Goal: Information Seeking & Learning: Learn about a topic

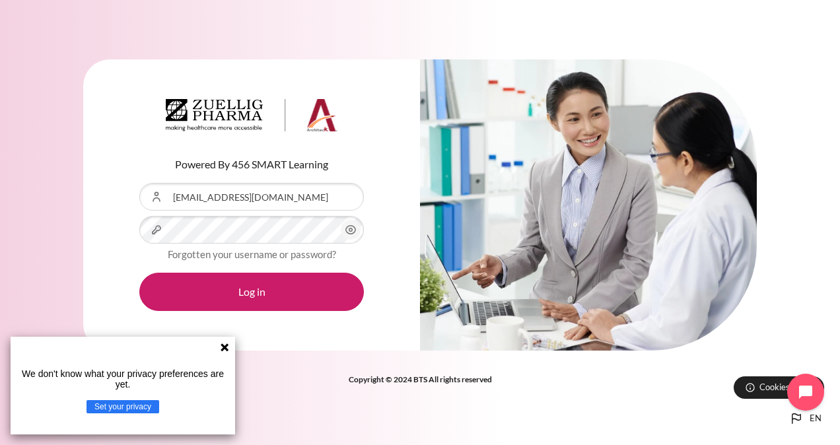
click at [226, 350] on icon at bounding box center [224, 347] width 11 height 11
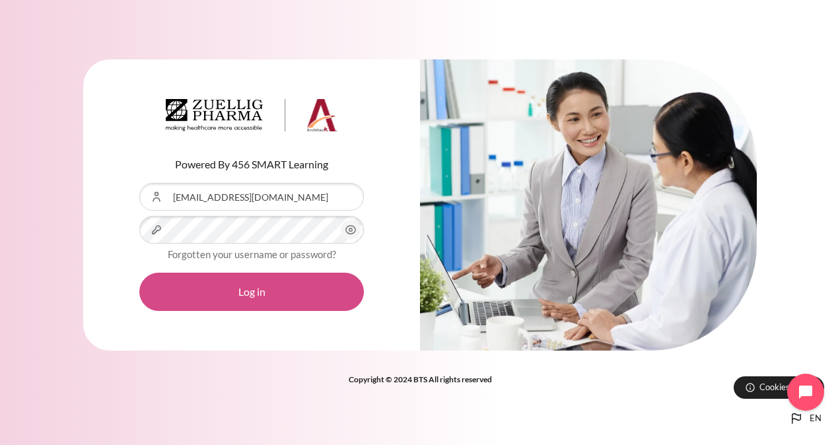
click at [227, 304] on button "Log in" at bounding box center [251, 292] width 224 height 38
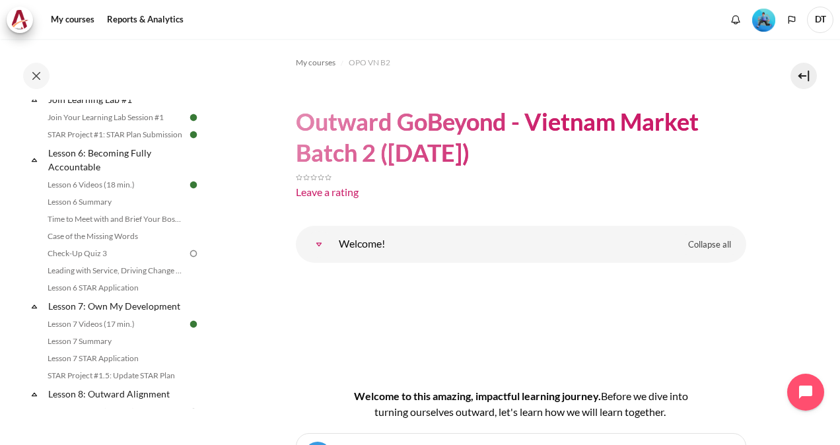
scroll to position [752, 0]
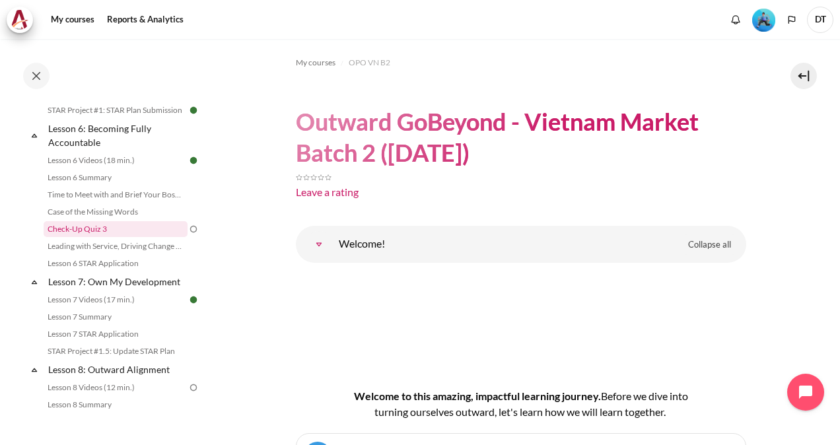
click at [92, 237] on link "Check-Up Quiz 3" at bounding box center [116, 229] width 144 height 16
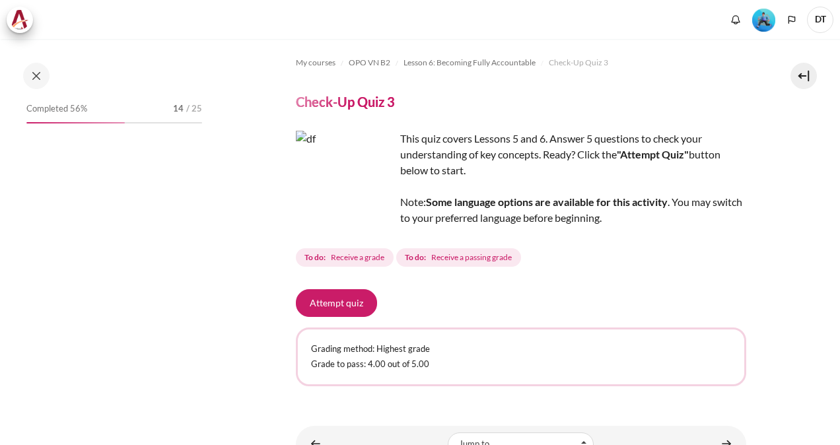
scroll to position [741, 0]
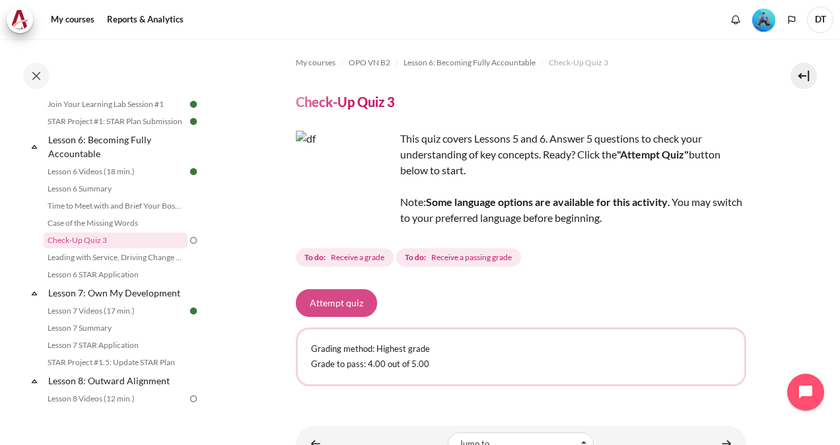
click at [317, 300] on button "Attempt quiz" at bounding box center [336, 303] width 81 height 28
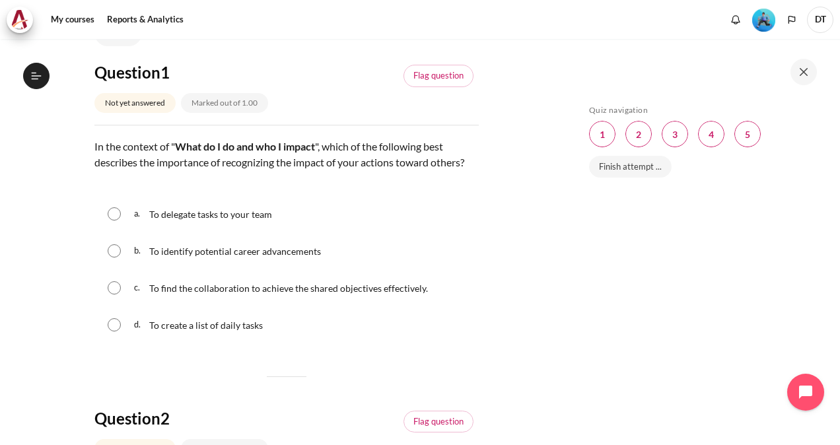
scroll to position [125, 0]
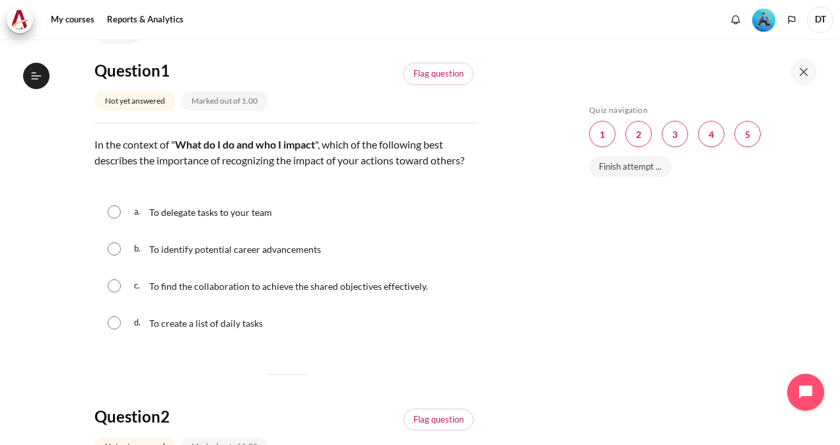
click at [116, 292] on input "Content" at bounding box center [114, 285] width 13 height 13
radio input "true"
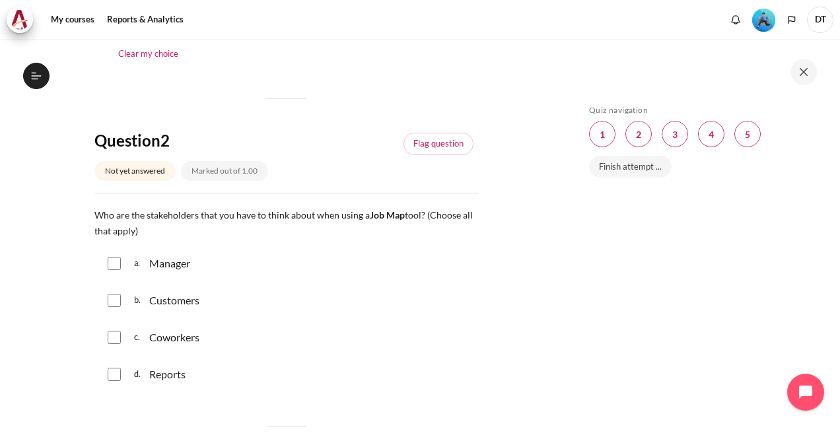
scroll to position [455, 0]
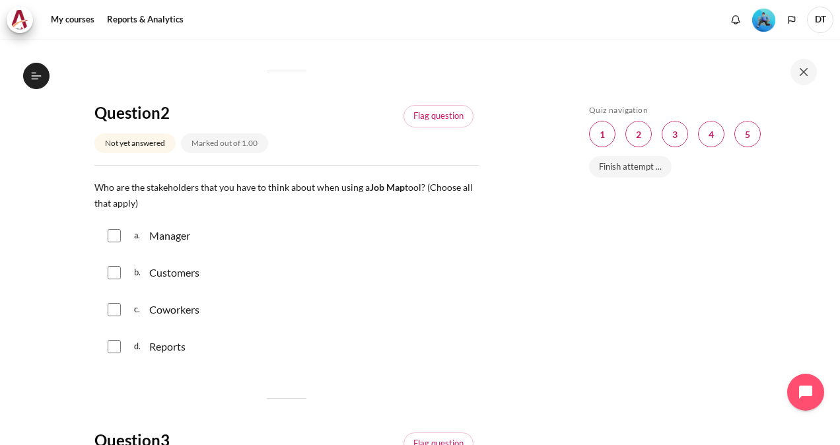
click at [108, 242] on input "Content" at bounding box center [114, 235] width 13 height 13
checkbox input "true"
click at [114, 279] on input "Content" at bounding box center [114, 272] width 13 height 13
checkbox input "true"
click at [116, 316] on input "Content" at bounding box center [114, 309] width 13 height 13
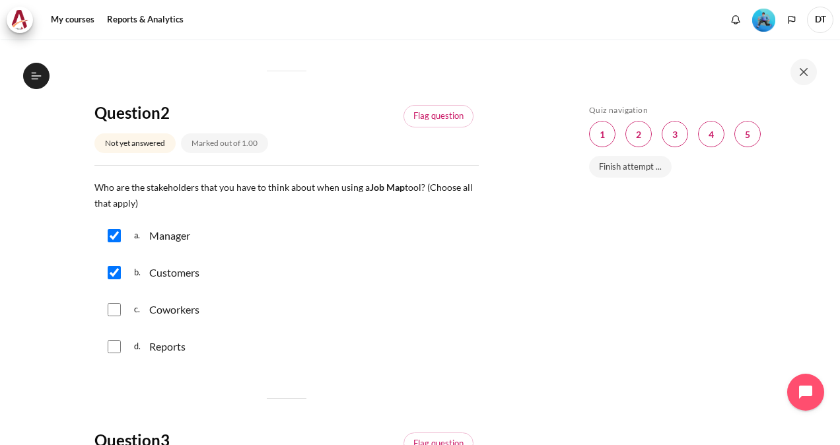
checkbox input "true"
click at [112, 353] on input "Content" at bounding box center [114, 346] width 13 height 13
checkbox input "true"
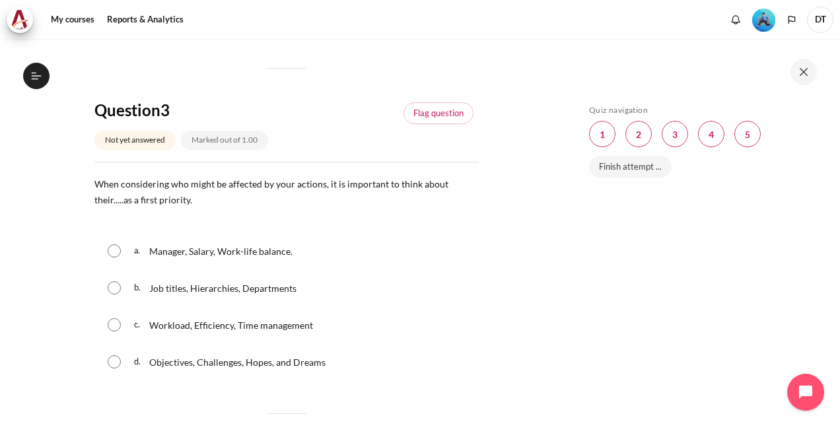
scroll to position [851, 0]
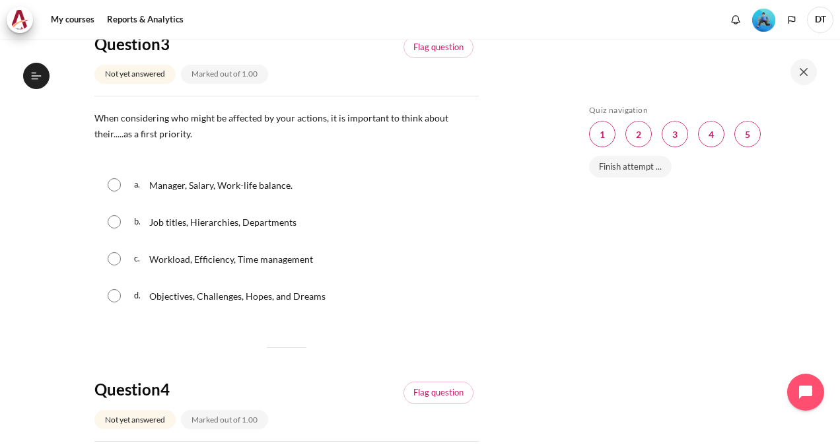
click at [112, 302] on input "Content" at bounding box center [114, 295] width 13 height 13
radio input "true"
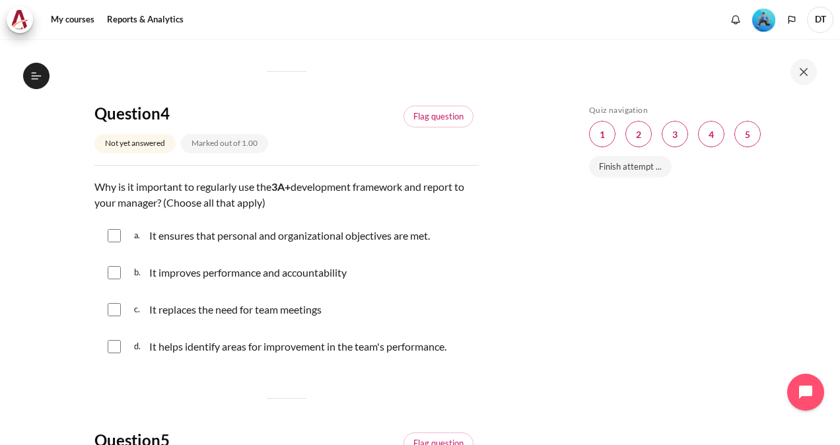
scroll to position [1181, 0]
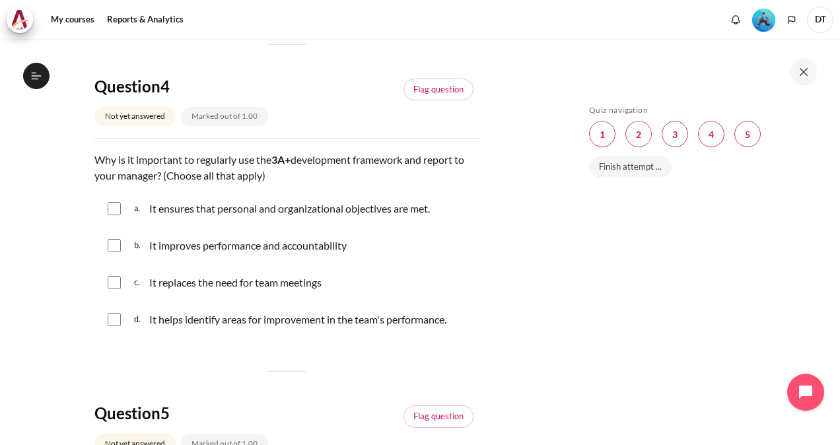
click at [114, 215] on input "Content" at bounding box center [114, 208] width 13 height 13
checkbox input "true"
click at [114, 252] on input "Content" at bounding box center [114, 245] width 13 height 13
checkbox input "true"
click at [115, 326] on input "Content" at bounding box center [114, 319] width 13 height 13
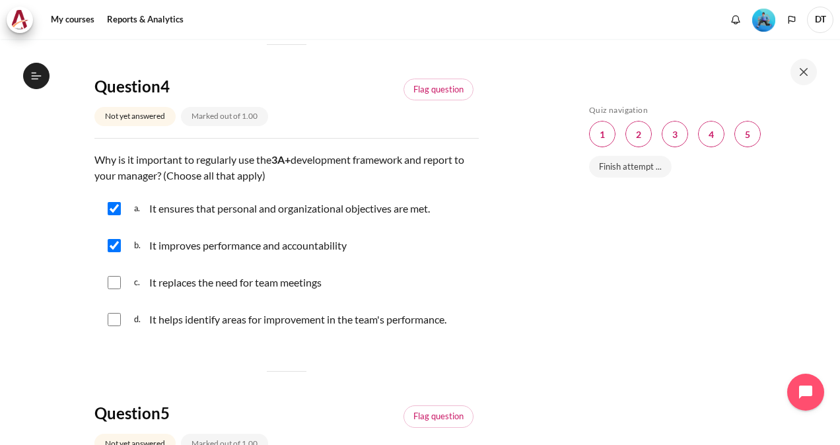
checkbox input "true"
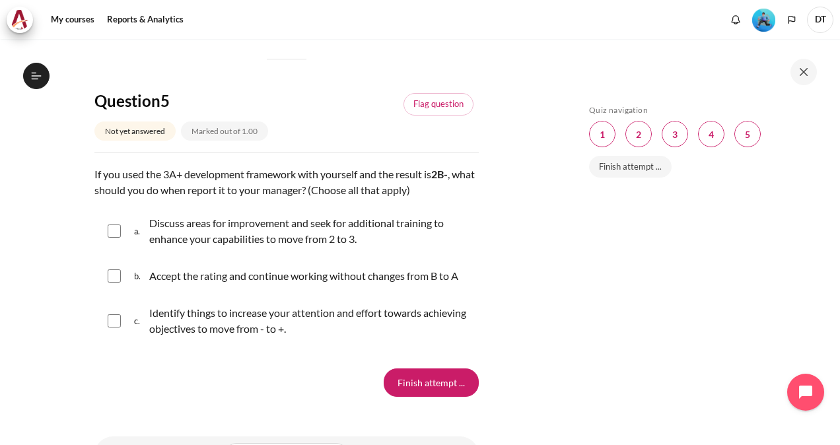
scroll to position [1511, 0]
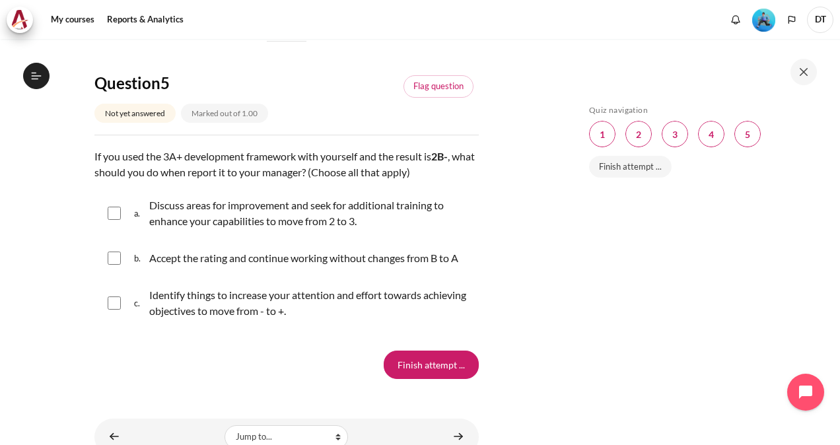
click at [111, 310] on input "Content" at bounding box center [114, 302] width 13 height 13
checkbox input "true"
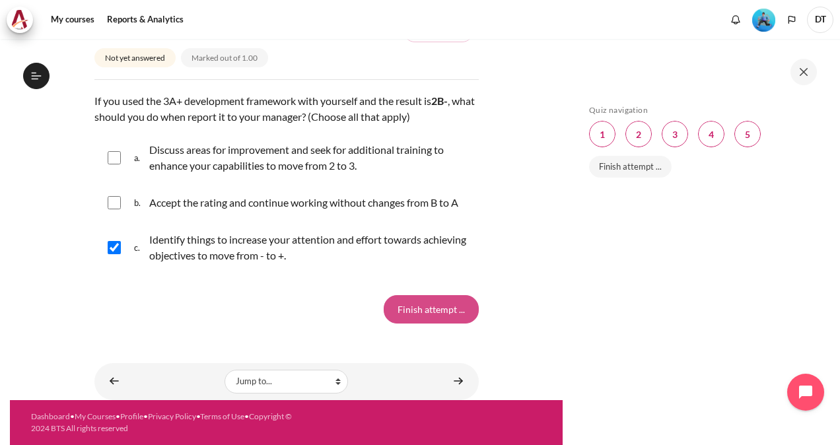
click at [409, 316] on input "Finish attempt ..." at bounding box center [430, 309] width 95 height 28
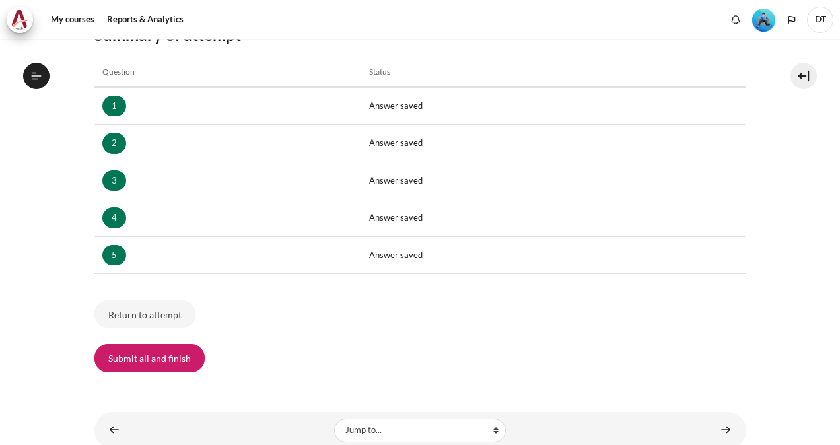
scroll to position [741, 0]
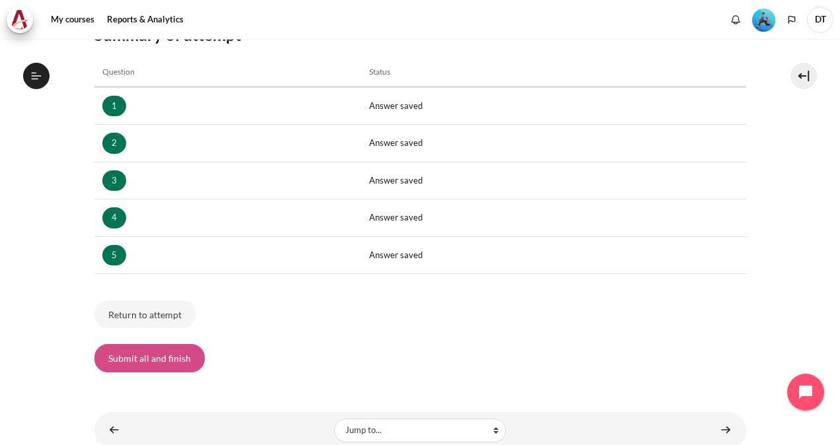
click at [173, 364] on button "Submit all and finish" at bounding box center [149, 358] width 110 height 28
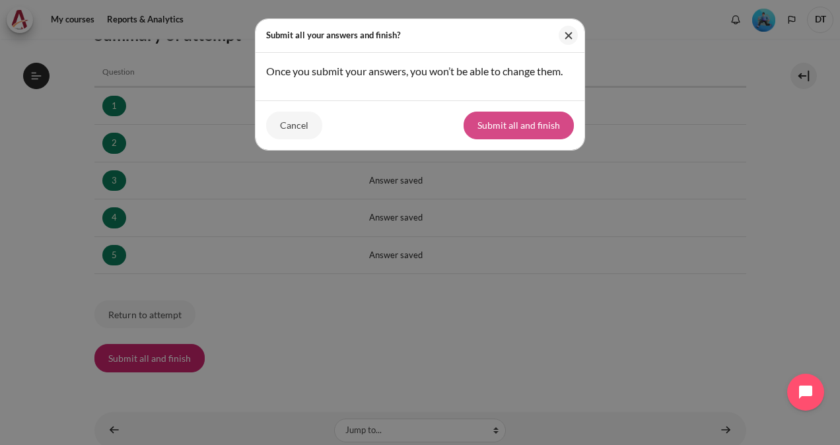
click at [498, 125] on button "Submit all and finish" at bounding box center [518, 126] width 110 height 28
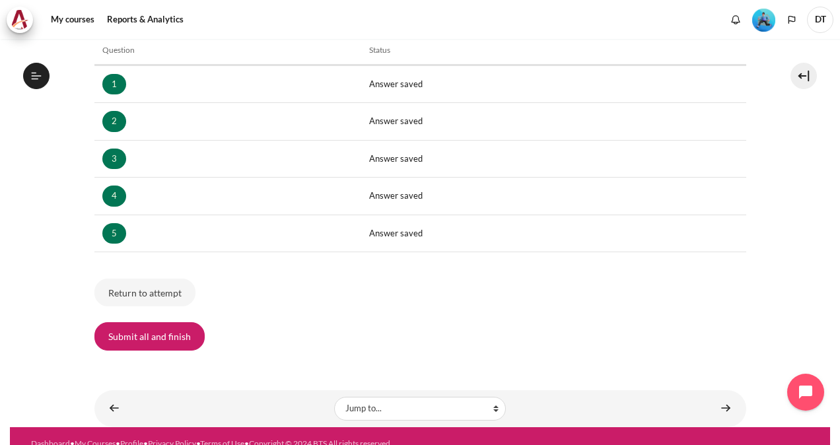
scroll to position [232, 0]
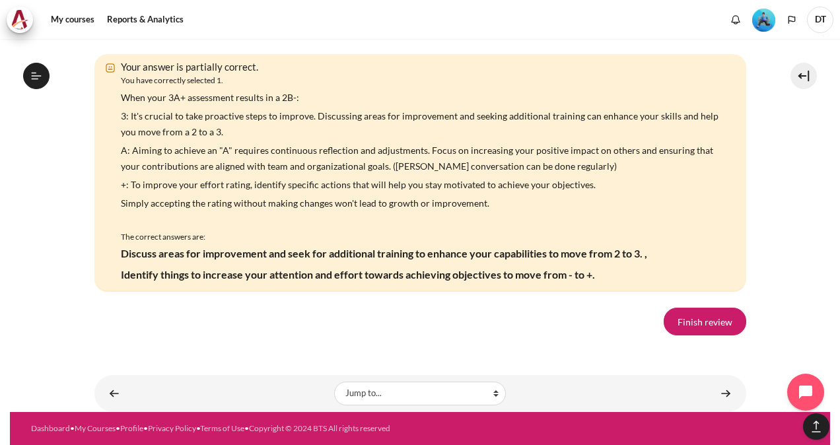
scroll to position [2508, 0]
click at [685, 335] on link "Finish review" at bounding box center [704, 322] width 83 height 28
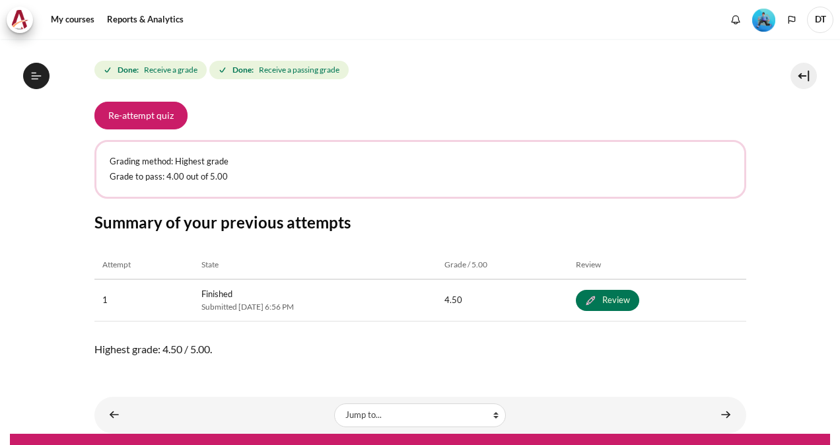
scroll to position [207, 0]
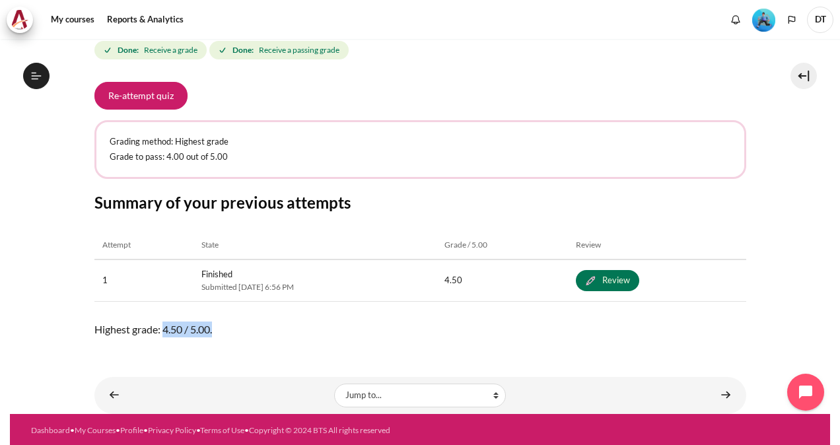
drag, startPoint x: 164, startPoint y: 327, endPoint x: 234, endPoint y: 327, distance: 70.0
click at [234, 327] on span "Highest grade: 4.50 / 5.00." at bounding box center [419, 329] width 651 height 16
click at [241, 327] on span "Highest grade: 4.50 / 5.00." at bounding box center [419, 329] width 651 height 16
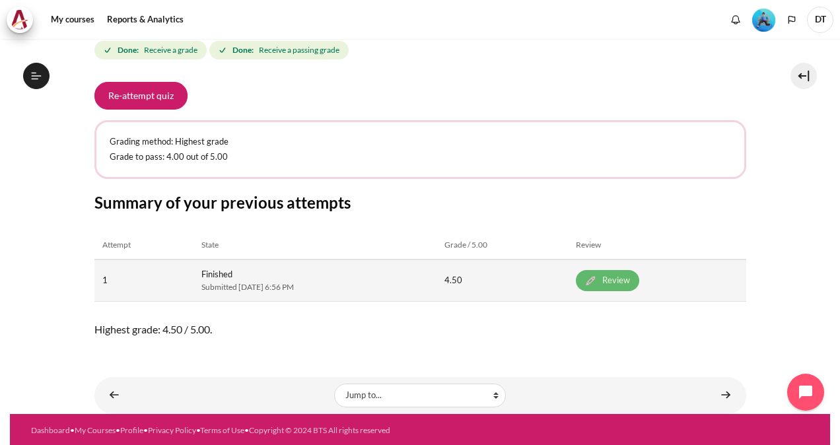
drag, startPoint x: 640, startPoint y: 277, endPoint x: 636, endPoint y: 286, distance: 10.9
click at [639, 277] on link "Review" at bounding box center [607, 280] width 63 height 21
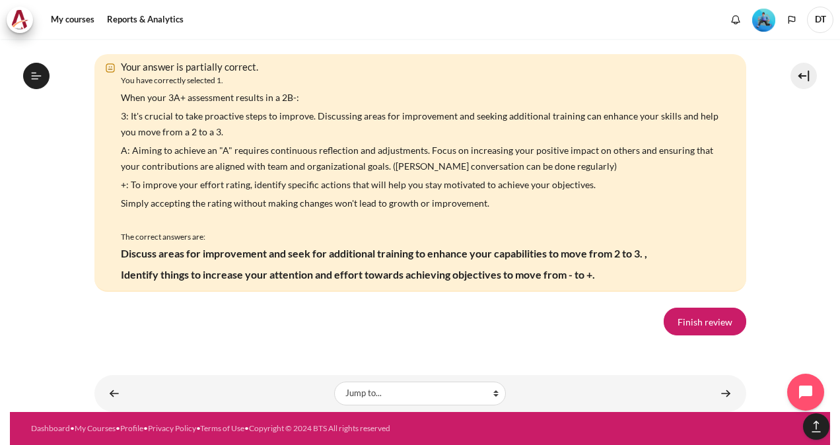
scroll to position [2376, 0]
drag, startPoint x: 224, startPoint y: 249, endPoint x: 257, endPoint y: 249, distance: 33.7
click at [257, 75] on div "Your answer is partially correct." at bounding box center [420, 66] width 612 height 15
click at [265, 75] on div "Your answer is partially correct." at bounding box center [420, 66] width 612 height 15
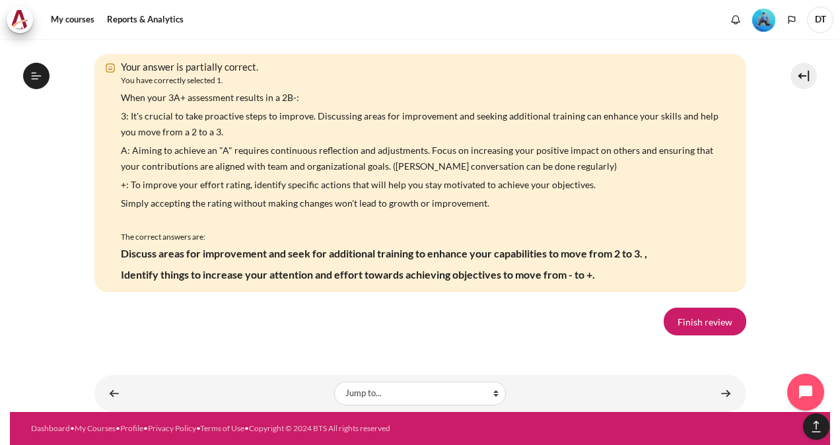
click at [421, 15] on img "Content" at bounding box center [424, 7] width 13 height 13
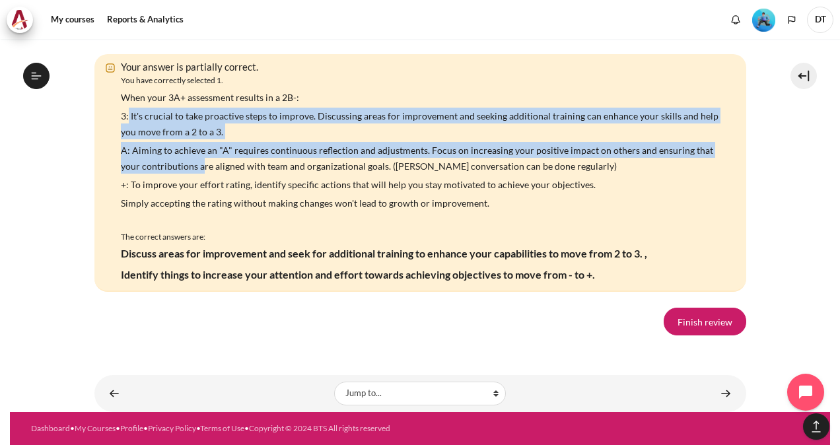
drag, startPoint x: 129, startPoint y: 230, endPoint x: 180, endPoint y: 276, distance: 68.7
click at [180, 225] on div "When your 3A+ assessment results in a 2B-: 3: It's crucial to take proactive st…" at bounding box center [423, 157] width 605 height 136
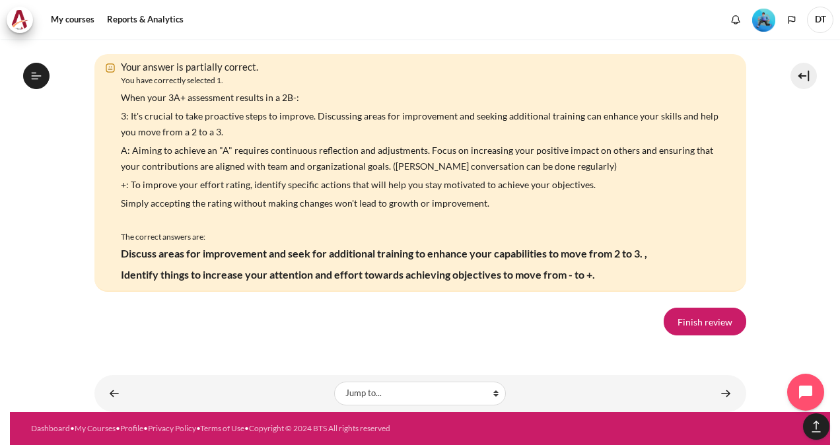
click at [491, 211] on p "Simply accepting the rating without making changes won't lead to growth or impr…" at bounding box center [423, 203] width 605 height 16
click at [704, 330] on link "Finish review" at bounding box center [704, 322] width 83 height 28
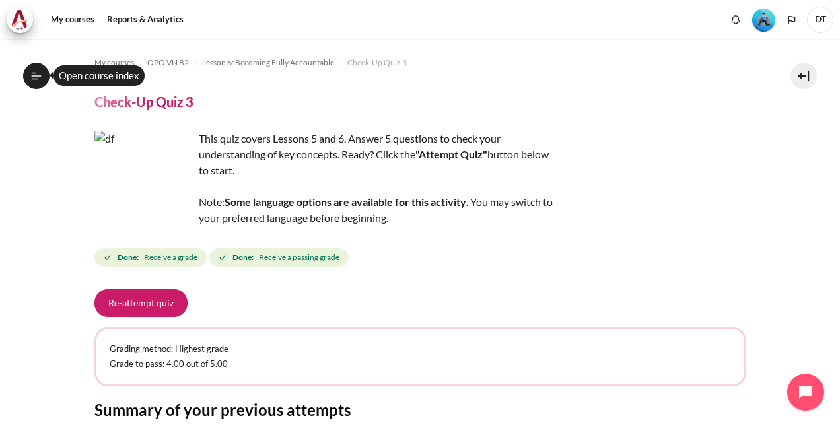
click at [30, 79] on icon at bounding box center [36, 76] width 12 height 12
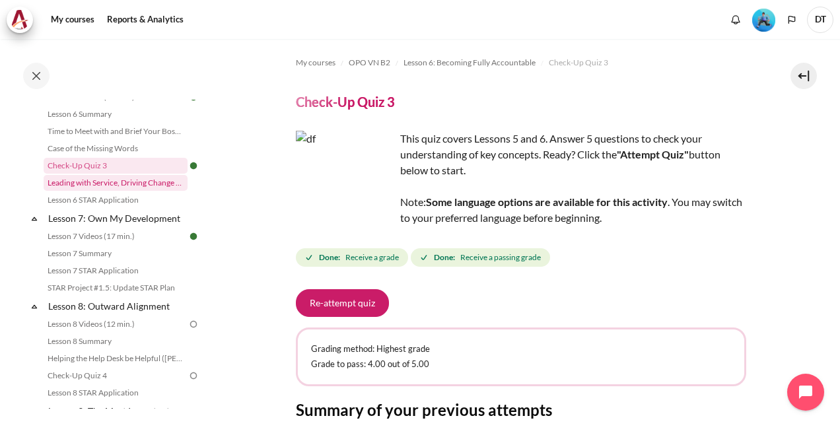
scroll to position [873, 0]
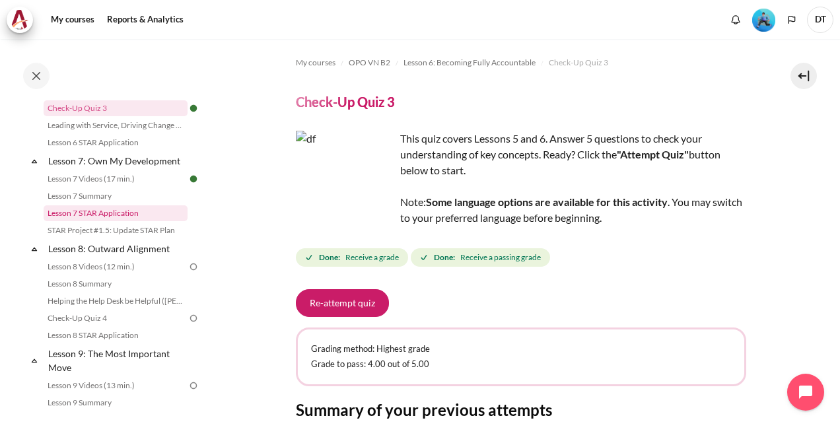
click at [105, 221] on link "Lesson 7 STAR Application" at bounding box center [116, 213] width 144 height 16
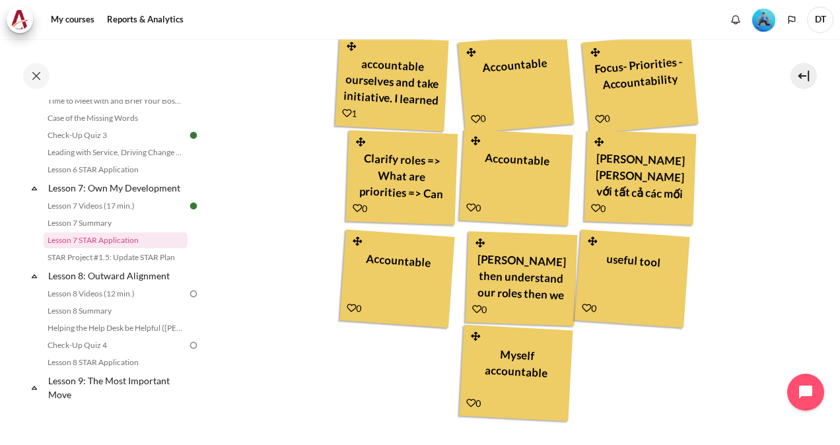
scroll to position [462, 0]
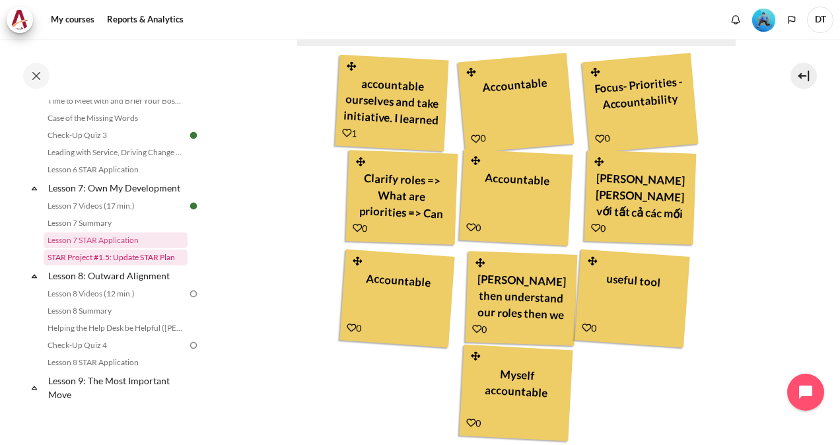
click at [127, 265] on link "STAR Project #1.5: Update STAR Plan" at bounding box center [116, 258] width 144 height 16
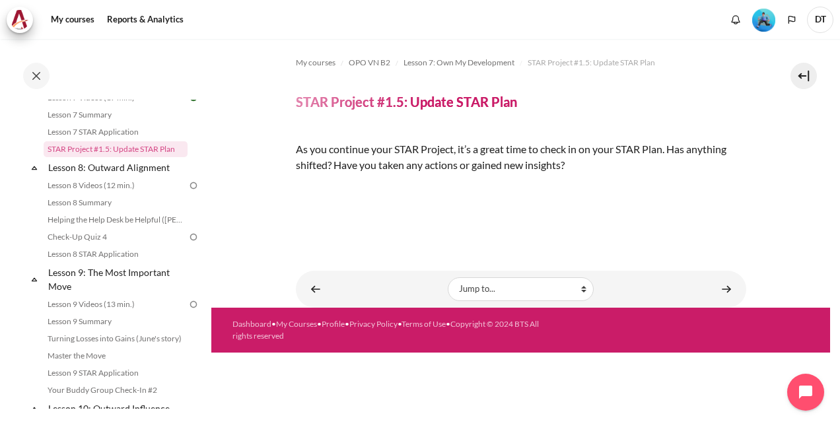
scroll to position [965, 0]
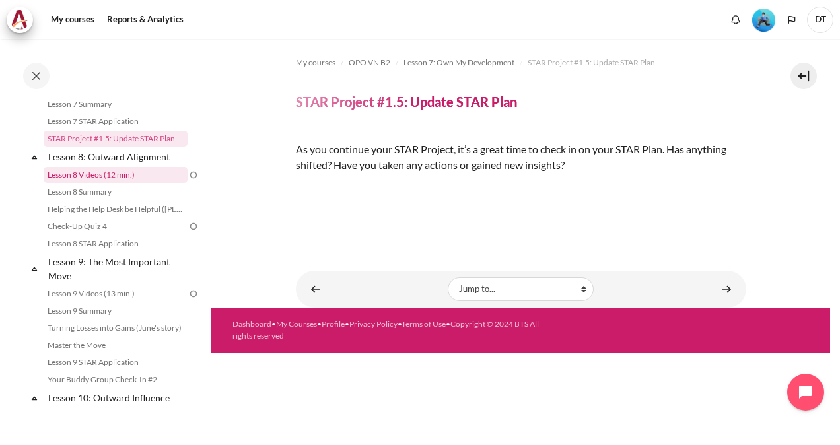
click at [100, 183] on link "Lesson 8 Videos (12 min.)" at bounding box center [116, 175] width 144 height 16
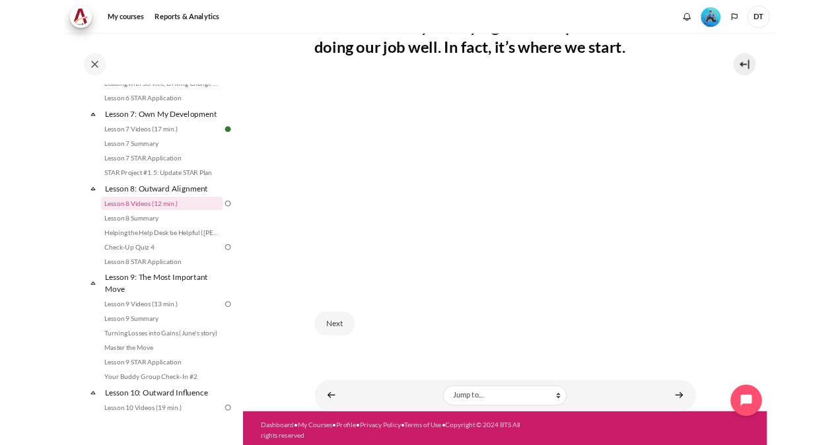
scroll to position [358, 0]
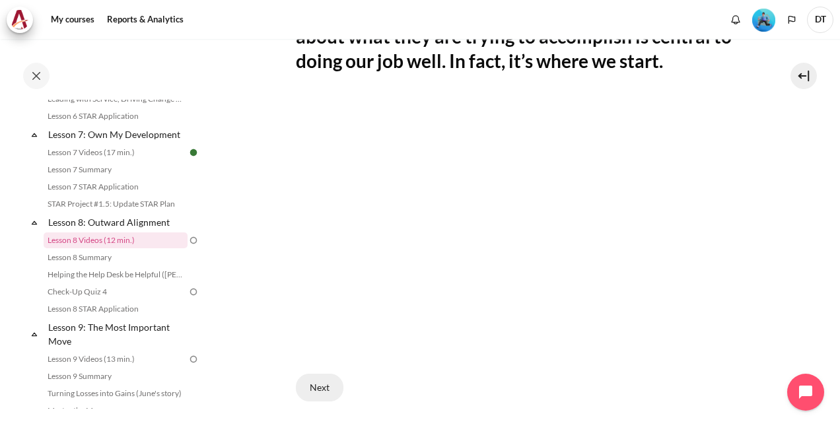
click at [330, 384] on button "Next" at bounding box center [320, 388] width 48 height 28
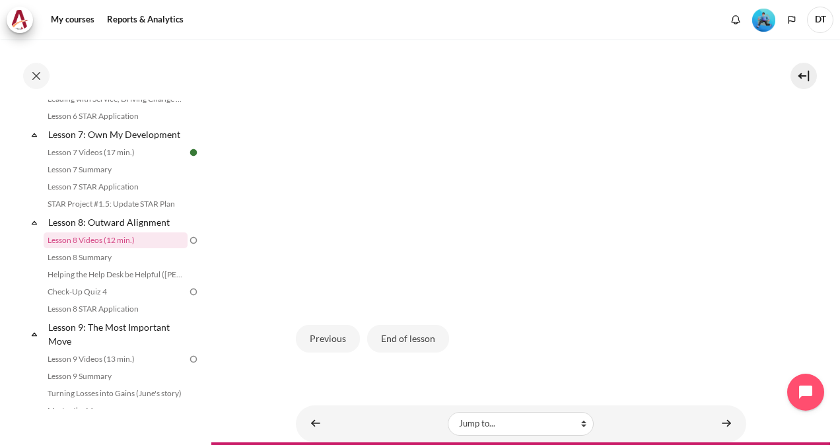
scroll to position [445, 0]
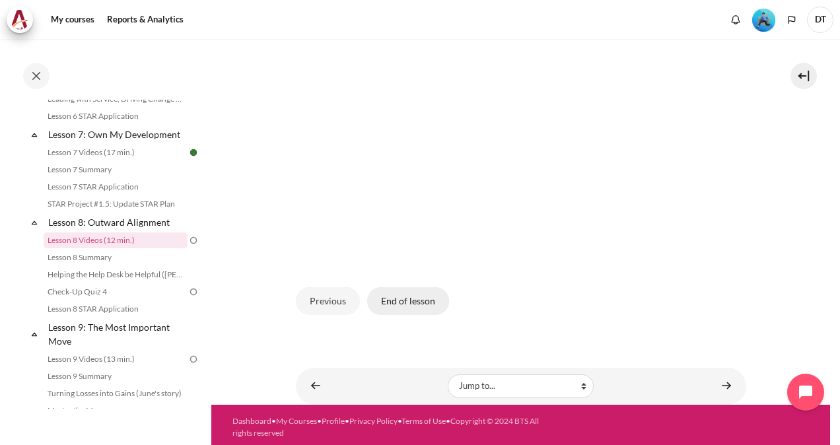
click at [416, 300] on button "End of lesson" at bounding box center [408, 301] width 82 height 28
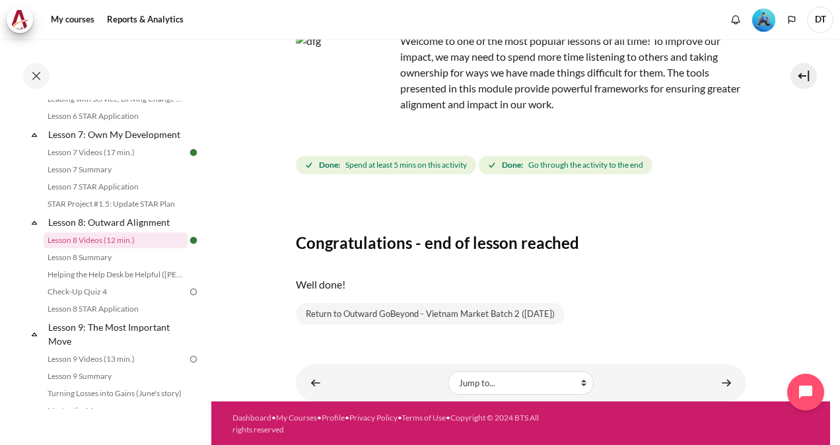
scroll to position [104, 0]
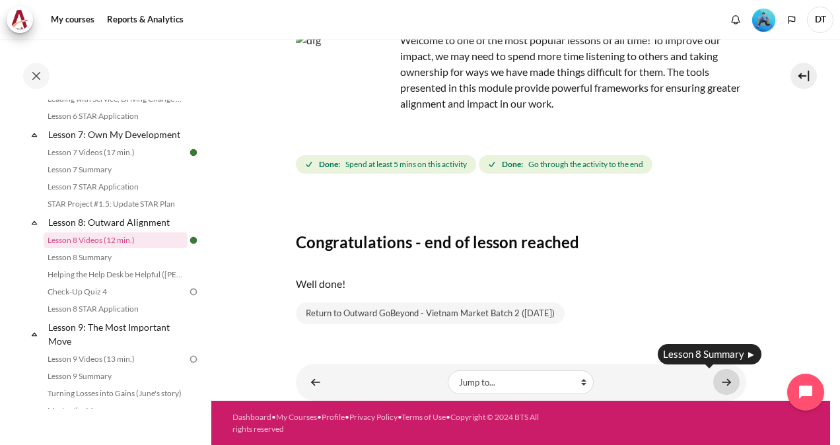
click at [717, 383] on link "Content" at bounding box center [726, 382] width 26 height 26
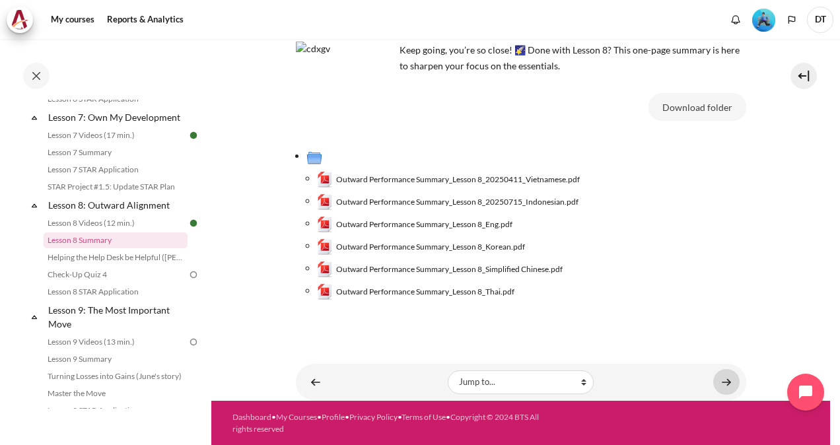
scroll to position [84, 0]
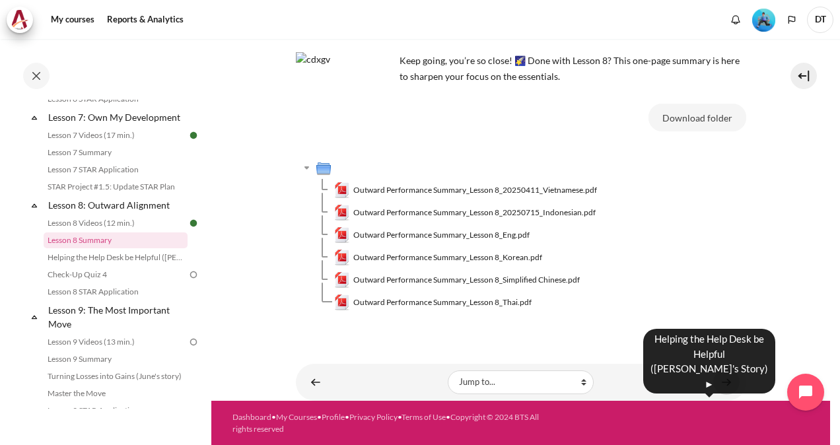
click at [716, 380] on link "Content" at bounding box center [726, 382] width 26 height 26
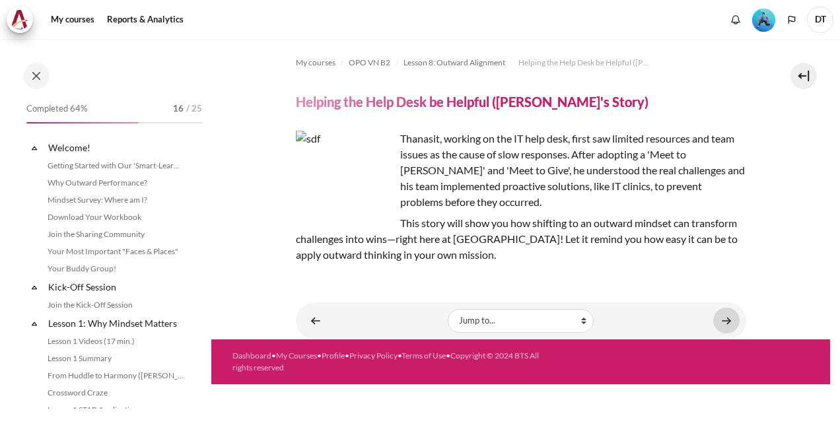
scroll to position [934, 0]
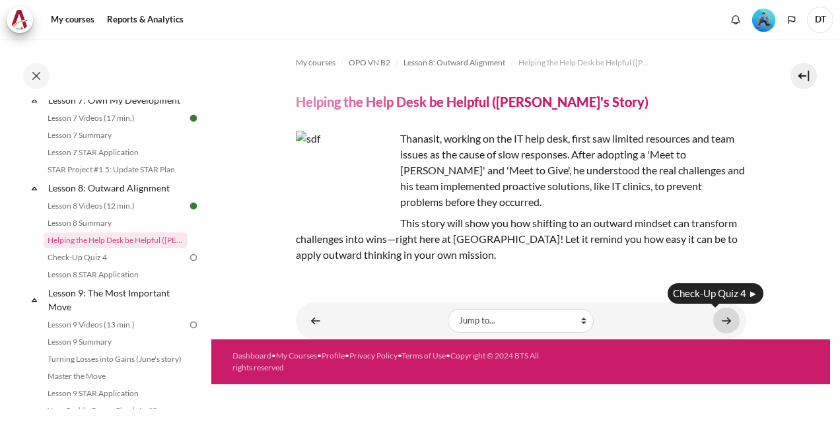
click at [727, 316] on link "Content" at bounding box center [726, 321] width 26 height 26
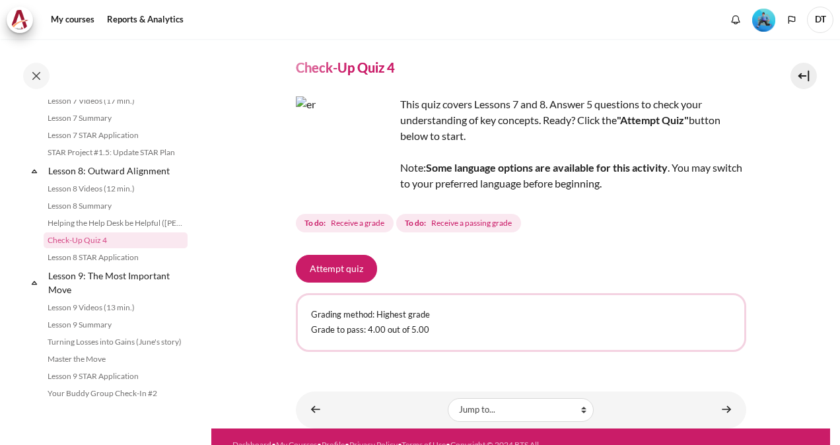
scroll to position [61, 0]
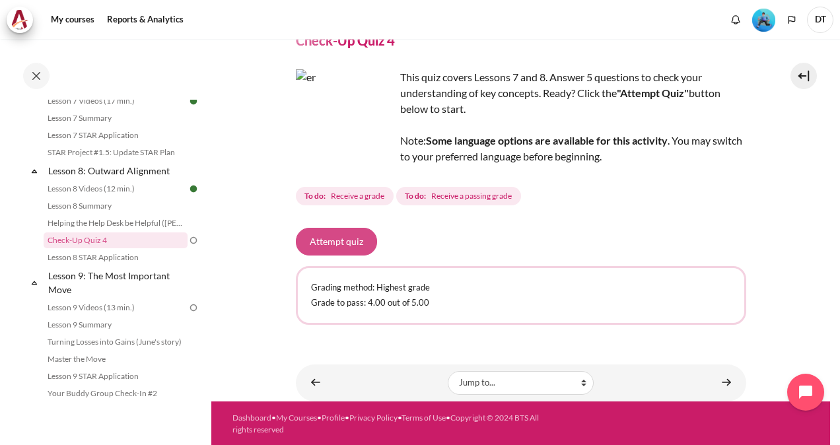
click at [349, 244] on button "Attempt quiz" at bounding box center [336, 242] width 81 height 28
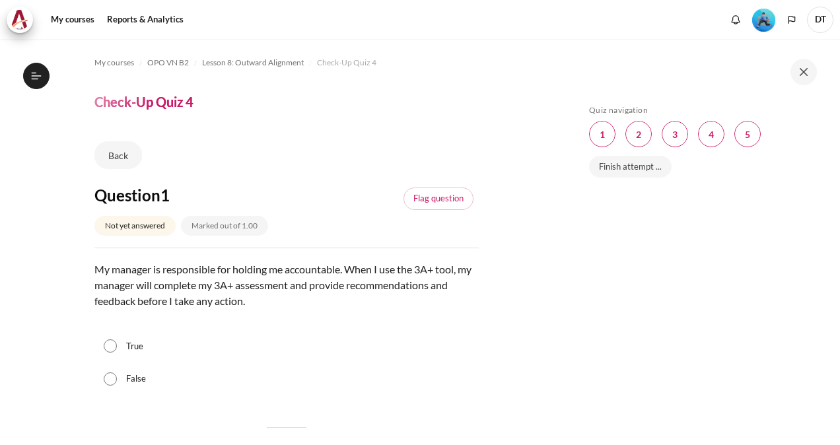
scroll to position [951, 0]
click at [111, 378] on input "False" at bounding box center [110, 378] width 13 height 13
radio input "true"
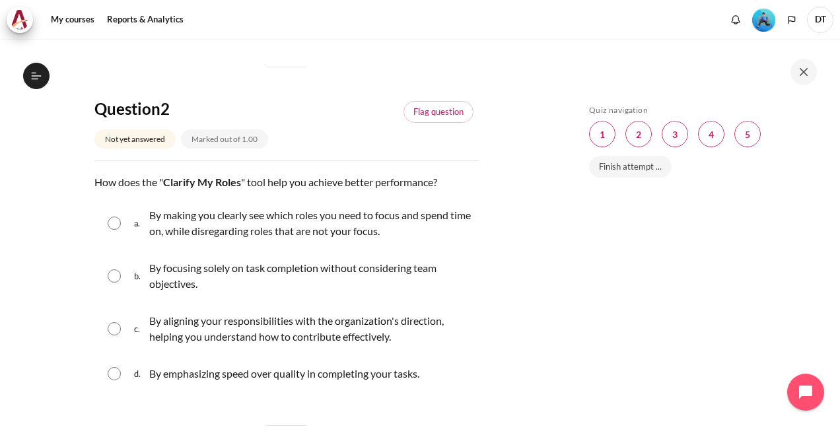
scroll to position [396, 0]
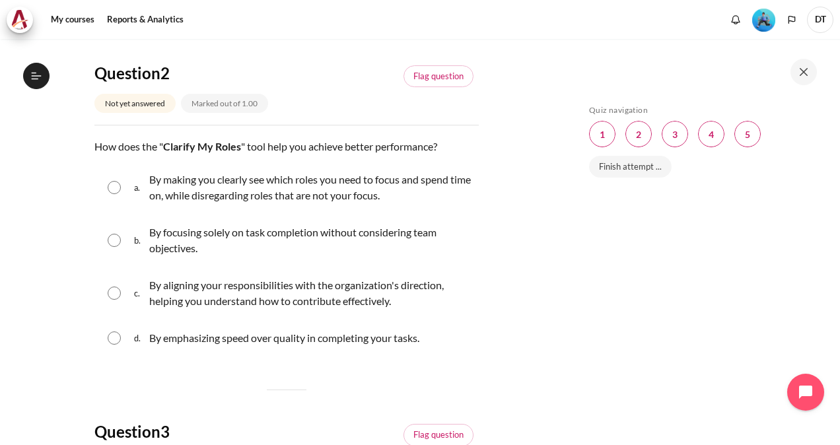
click at [113, 294] on input "Content" at bounding box center [114, 292] width 13 height 13
radio input "true"
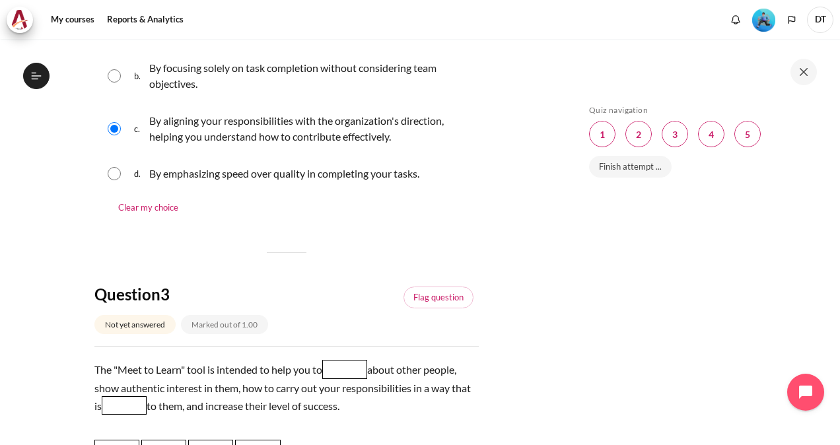
scroll to position [726, 0]
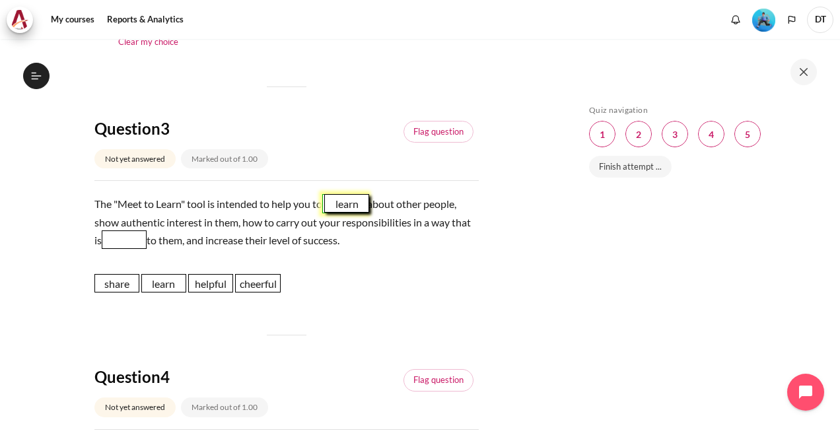
drag, startPoint x: 166, startPoint y: 284, endPoint x: 350, endPoint y: 205, distance: 200.1
click at [350, 205] on span "learn" at bounding box center [346, 203] width 45 height 18
drag, startPoint x: 211, startPoint y: 288, endPoint x: 149, endPoint y: 244, distance: 76.2
click at [149, 244] on span "helpful" at bounding box center [148, 238] width 45 height 18
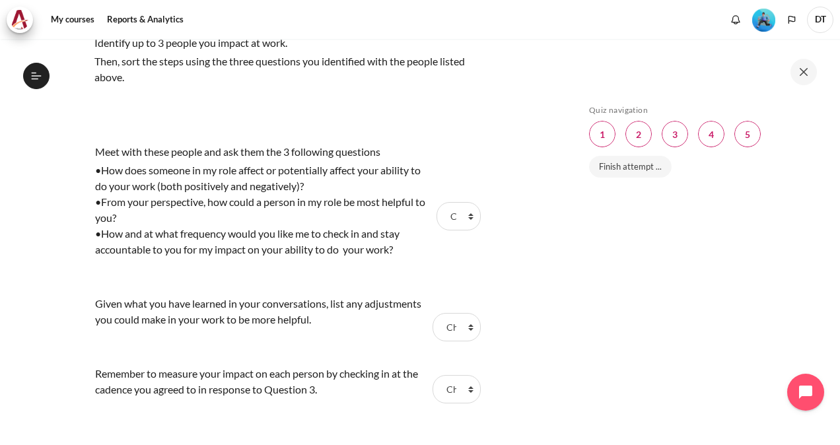
scroll to position [1188, 0]
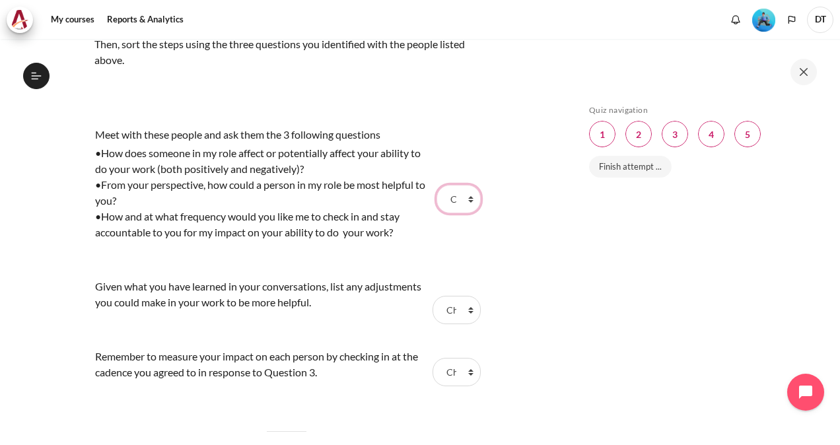
click at [463, 195] on select "Choose... Step 2 Step 3 Step 1" at bounding box center [458, 199] width 44 height 28
select select "3"
click at [436, 185] on select "Choose... Step 2 Step 3 Step 1" at bounding box center [458, 199] width 44 height 28
click at [461, 310] on select "Choose... Step 2 Step 3 Step 1" at bounding box center [456, 310] width 48 height 28
select select "1"
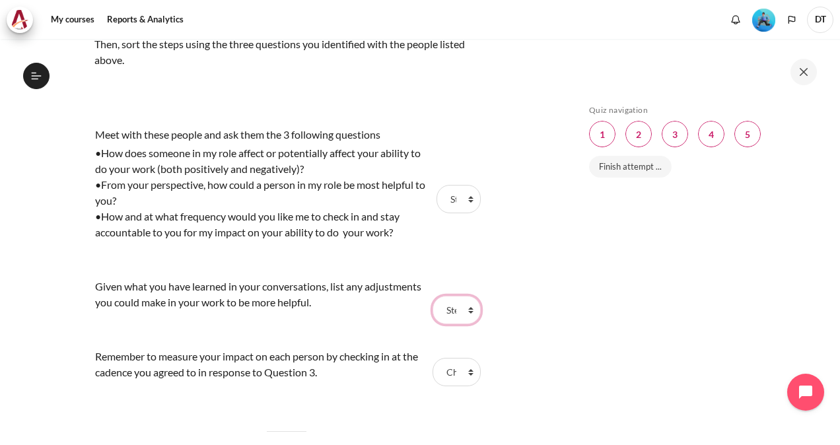
click at [432, 296] on select "Choose... Step 2 Step 3 Step 1" at bounding box center [456, 310] width 48 height 28
click at [464, 370] on select "Choose... Step 2 Step 3 Step 1" at bounding box center [456, 372] width 48 height 28
select select "2"
click at [432, 358] on select "Choose... Step 2 Step 3 Step 1" at bounding box center [456, 372] width 48 height 28
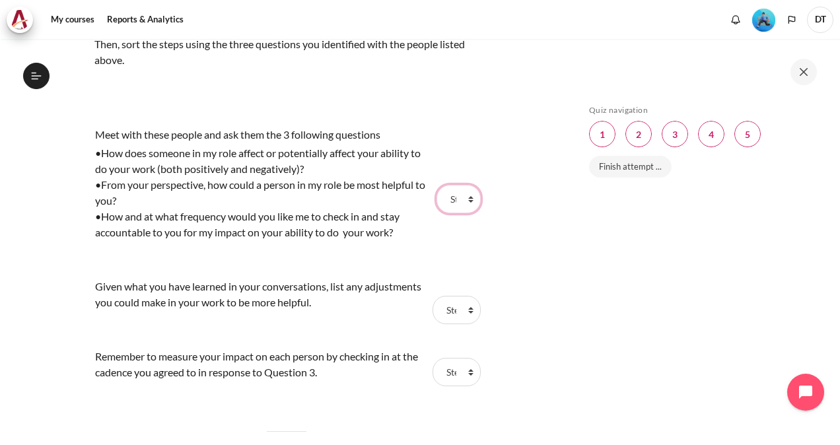
click at [462, 196] on select "Choose... Step 2 Step 3 Step 1" at bounding box center [458, 199] width 44 height 28
click at [436, 185] on select "Choose... Step 2 Step 3 Step 1" at bounding box center [458, 199] width 44 height 28
click at [464, 310] on select "Choose... Step 2 Step 3 Step 1" at bounding box center [456, 310] width 48 height 28
click at [432, 296] on select "Choose... Step 2 Step 3 Step 1" at bounding box center [456, 310] width 48 height 28
click at [463, 372] on select "Choose... Step 2 Step 3 Step 1" at bounding box center [456, 372] width 48 height 28
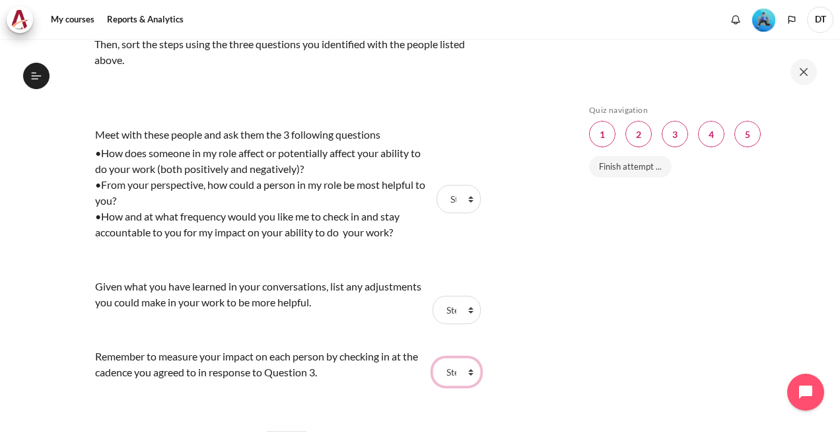
click at [432, 358] on select "Choose... Step 2 Step 3 Step 1" at bounding box center [456, 372] width 48 height 28
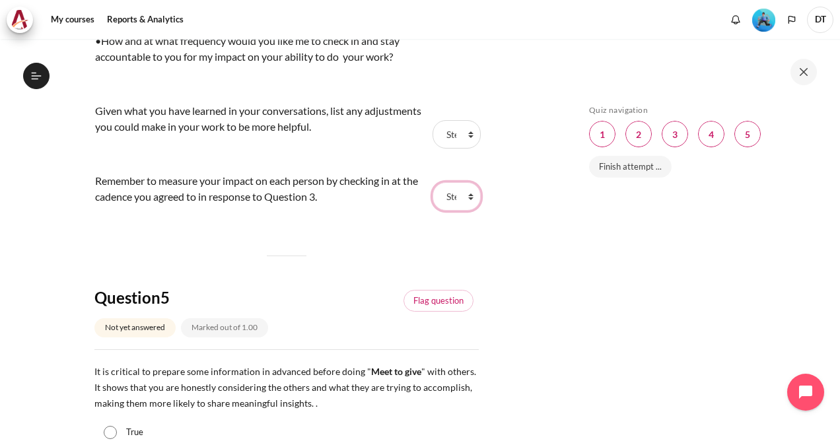
scroll to position [1518, 0]
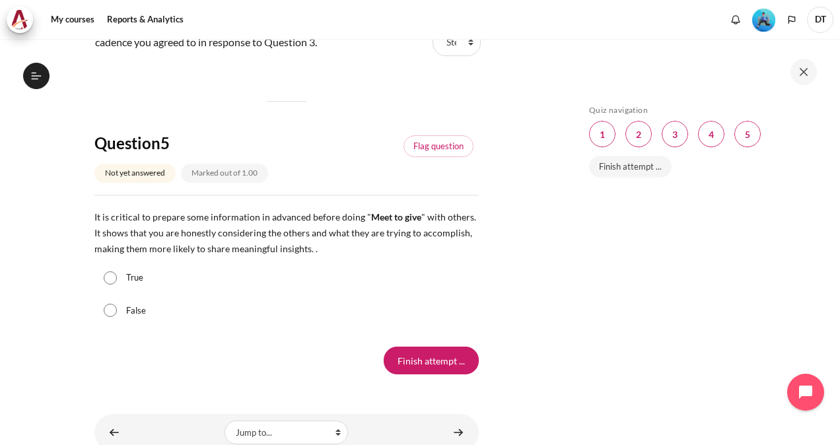
click at [105, 276] on input "True" at bounding box center [110, 277] width 13 height 13
radio input "true"
click at [437, 370] on input "Finish attempt ..." at bounding box center [430, 361] width 95 height 28
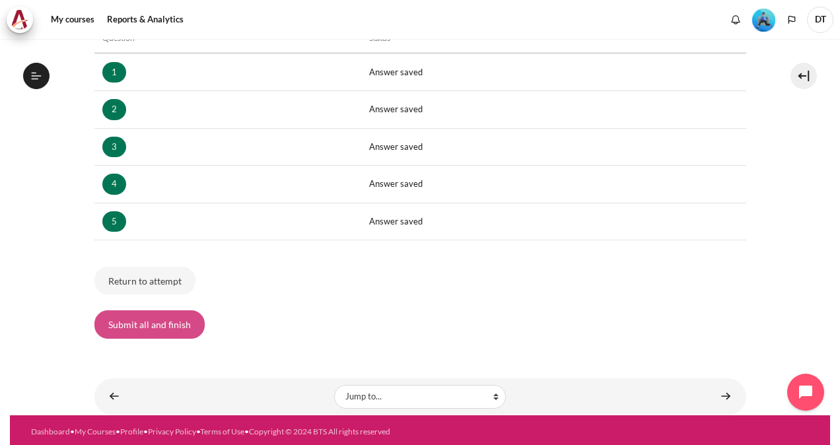
scroll to position [951, 0]
click at [143, 325] on button "Submit all and finish" at bounding box center [149, 324] width 110 height 28
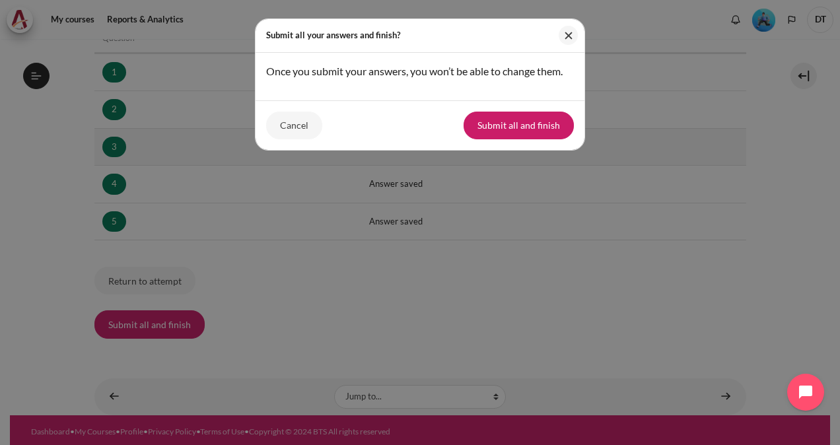
click at [481, 128] on button "Submit all and finish" at bounding box center [518, 126] width 110 height 28
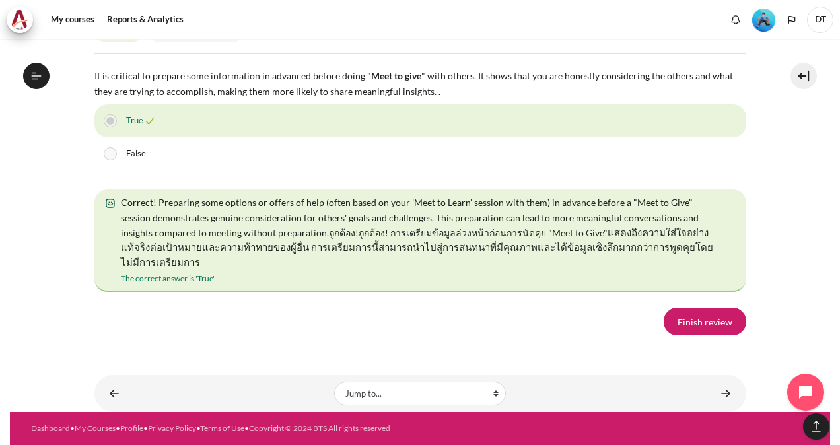
scroll to position [2518, 0]
click at [713, 322] on link "Finish review" at bounding box center [704, 322] width 83 height 28
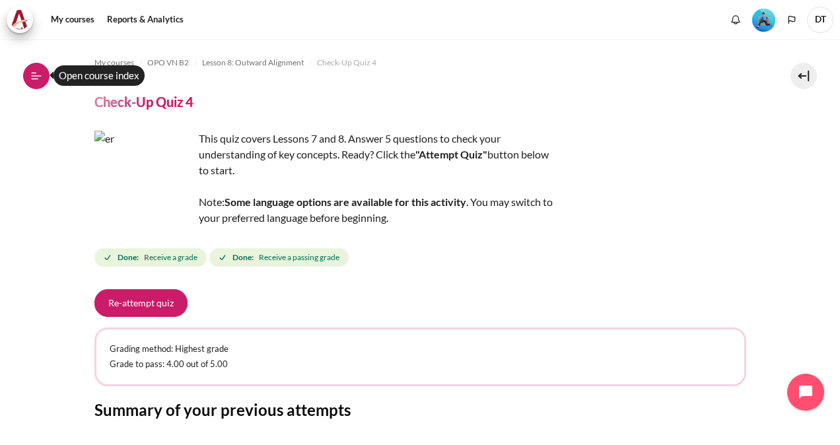
click at [29, 80] on button "Open course index" at bounding box center [36, 76] width 26 height 26
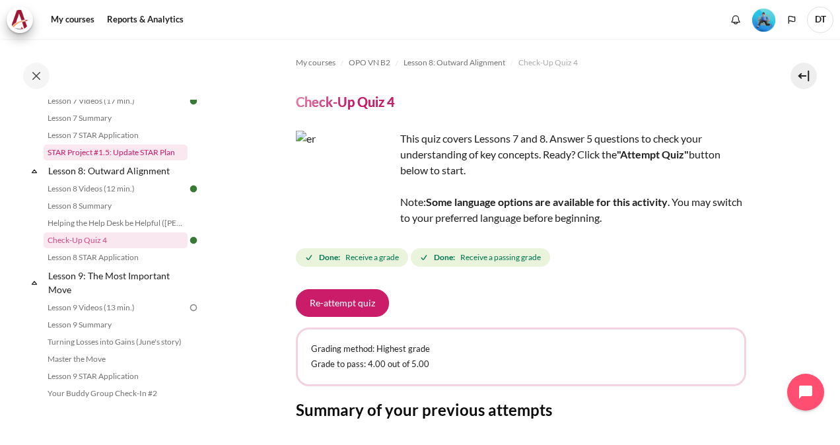
click at [119, 160] on link "STAR Project #1.5: Update STAR Plan" at bounding box center [116, 153] width 144 height 16
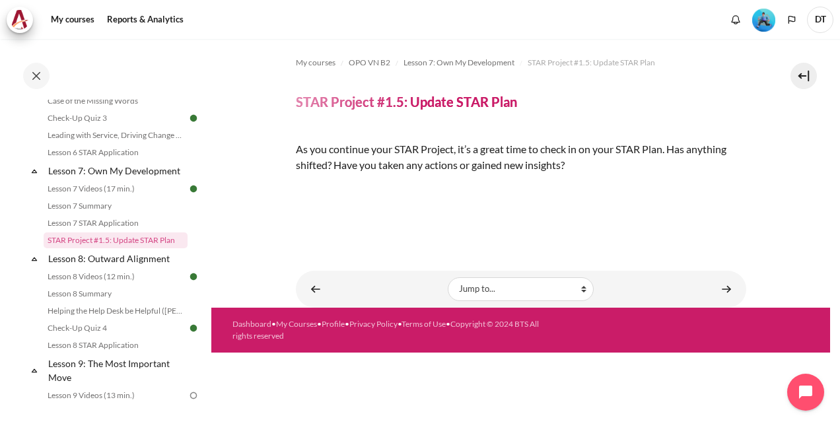
scroll to position [141, 0]
click at [296, 187] on img "Content" at bounding box center [296, 187] width 0 height 0
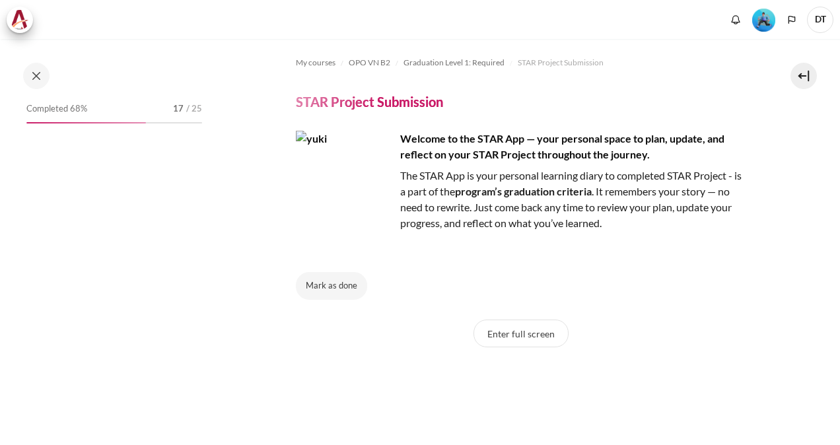
scroll to position [1310, 0]
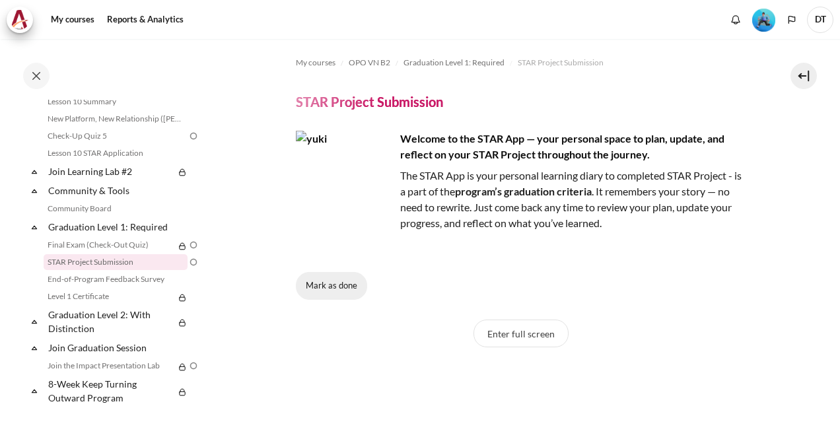
click at [331, 292] on button "Mark as done" at bounding box center [331, 286] width 71 height 28
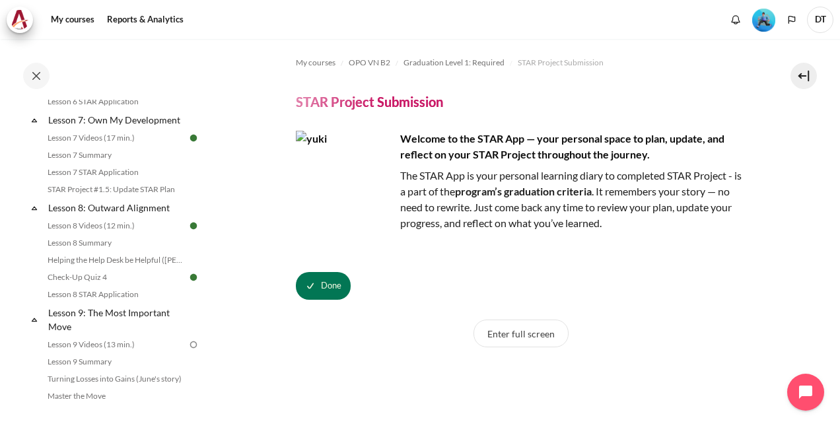
scroll to position [848, 0]
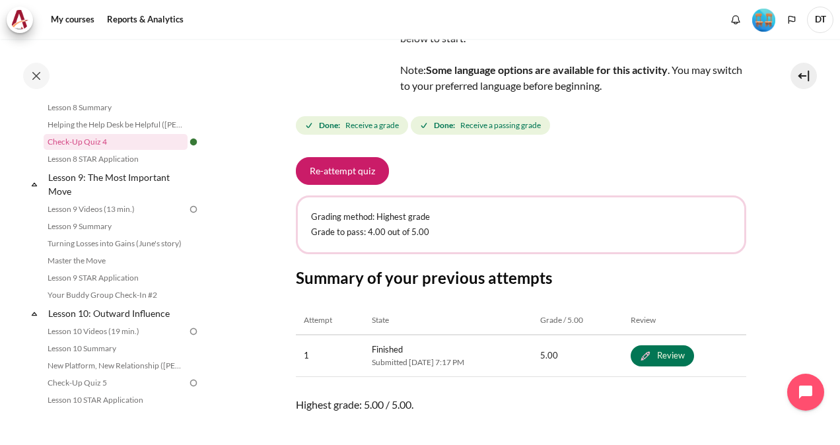
scroll to position [1056, 0]
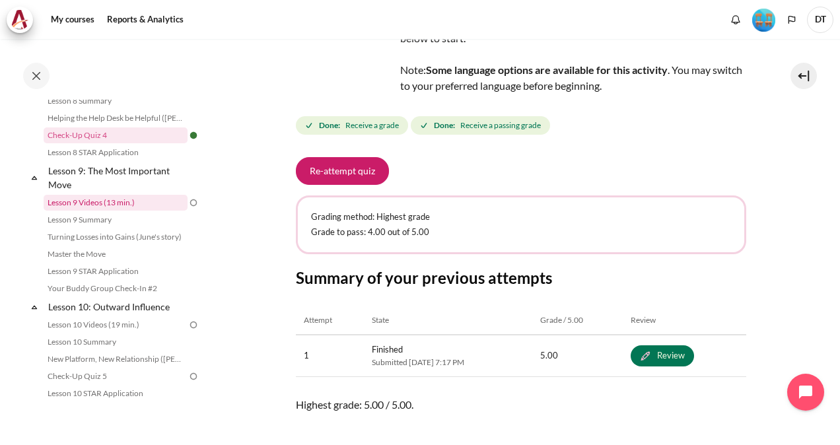
click at [99, 211] on link "Lesson 9 Videos (13 min.)" at bounding box center [116, 203] width 144 height 16
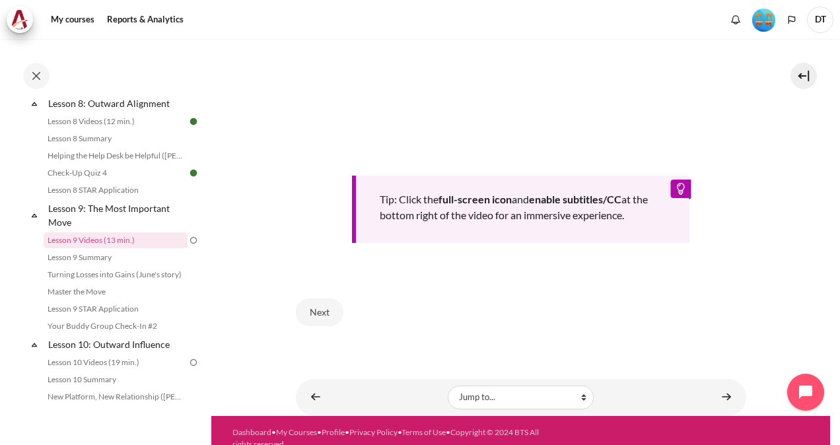
scroll to position [591, 0]
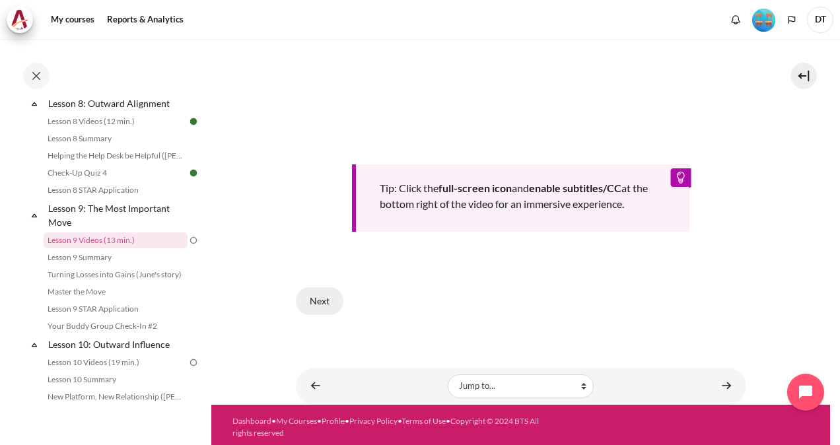
click at [316, 302] on button "Next" at bounding box center [320, 301] width 48 height 28
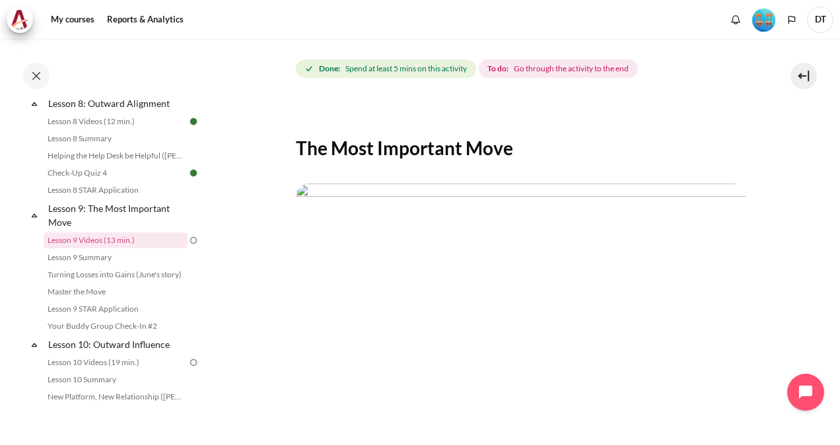
scroll to position [330, 0]
